Goal: Find specific page/section: Find specific page/section

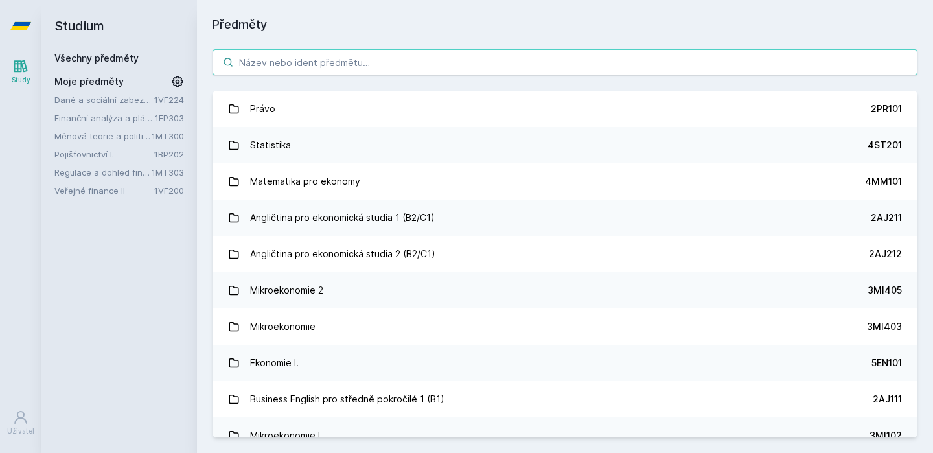
click at [322, 69] on input "search" at bounding box center [564, 62] width 705 height 26
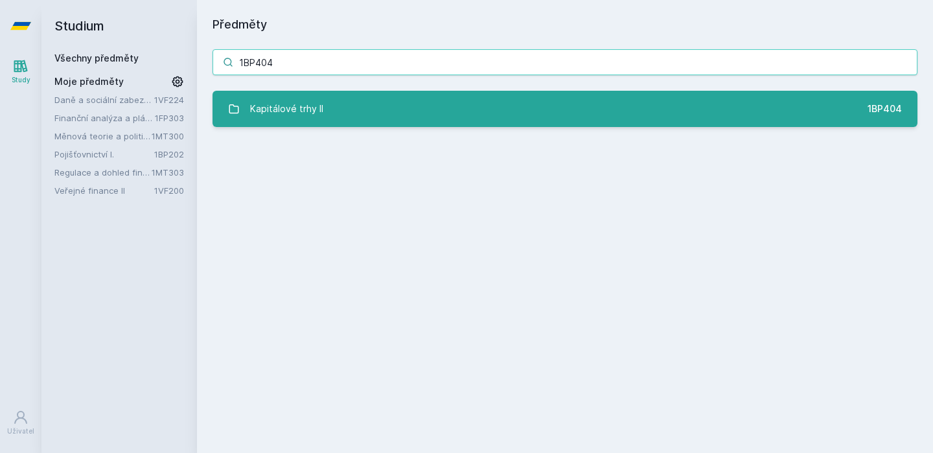
type input "1BP404"
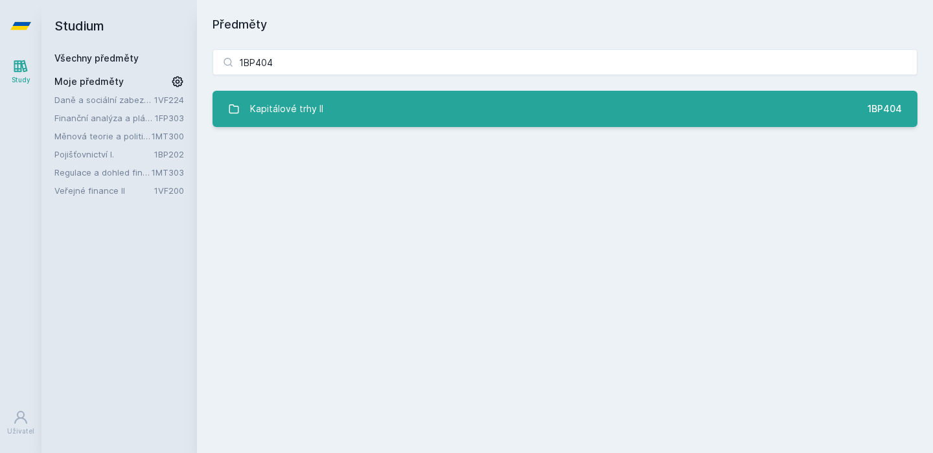
click at [348, 100] on link "Kapitálové trhy II 1BP404" at bounding box center [564, 109] width 705 height 36
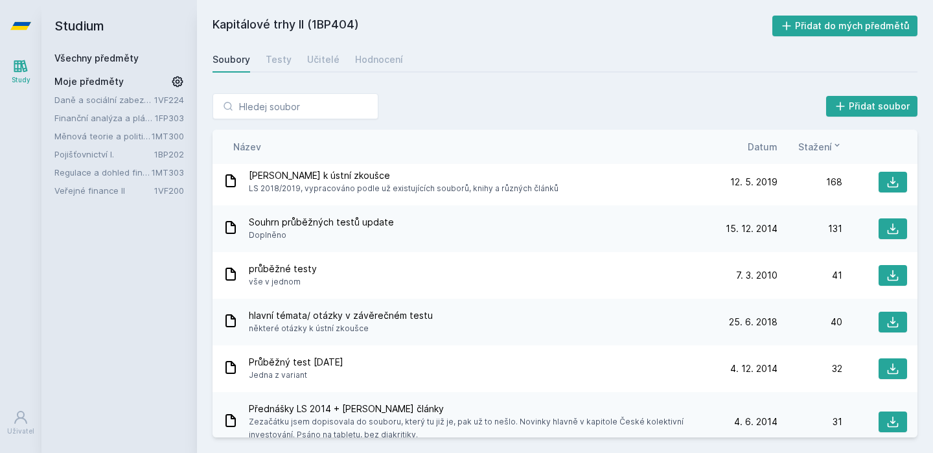
scroll to position [5, 0]
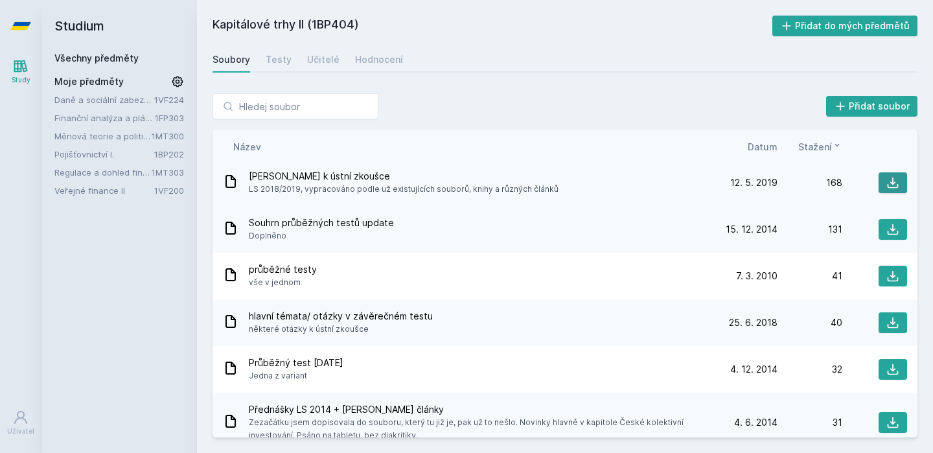
click at [890, 189] on button at bounding box center [892, 182] width 28 height 21
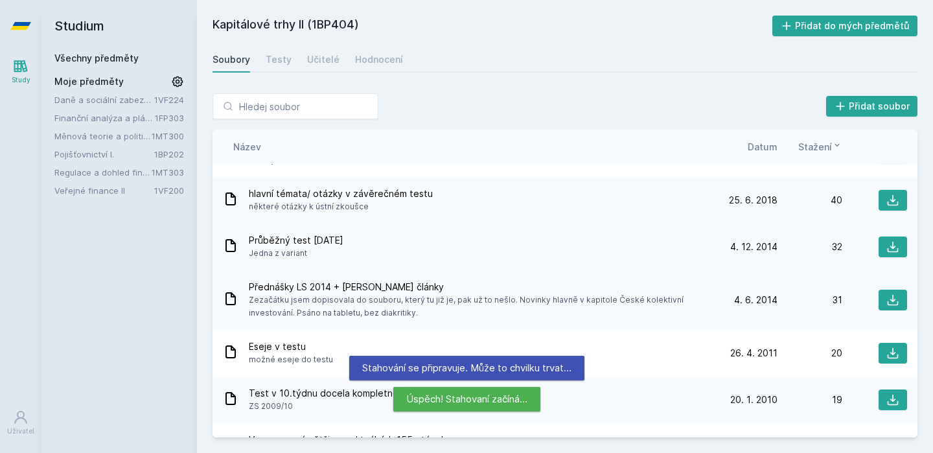
scroll to position [0, 0]
